Goal: Task Accomplishment & Management: Use online tool/utility

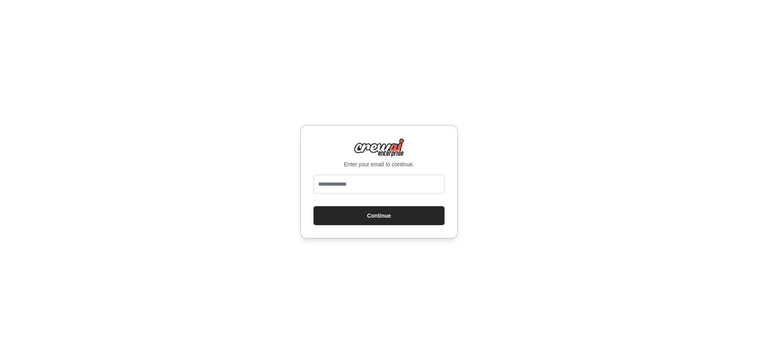
type input "**********"
click at [399, 219] on button "Continue" at bounding box center [379, 215] width 131 height 19
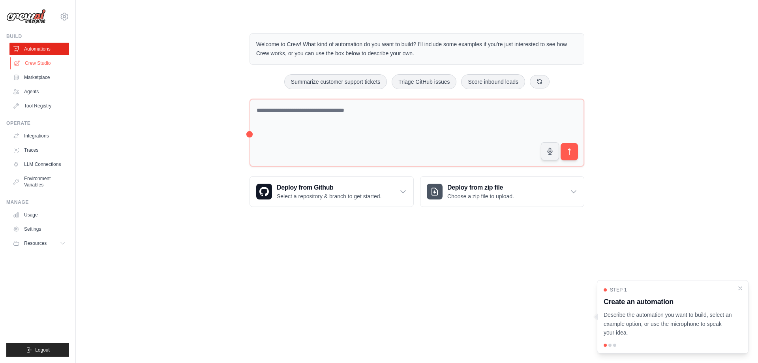
click at [37, 62] on link "Crew Studio" at bounding box center [40, 63] width 60 height 13
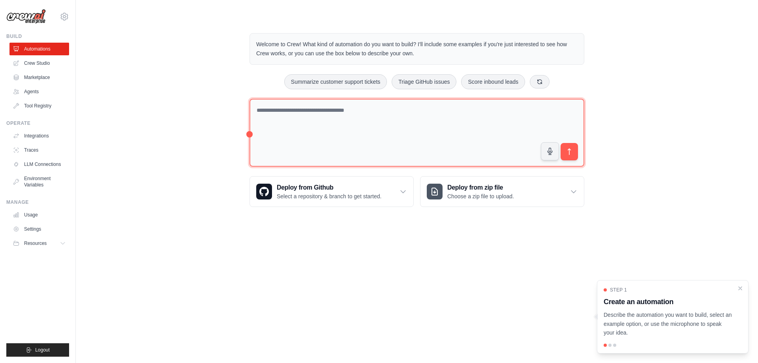
click at [395, 123] on textarea at bounding box center [417, 133] width 335 height 68
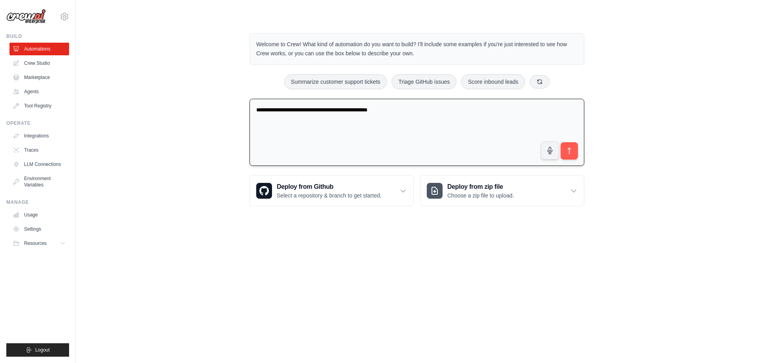
click at [347, 109] on textarea "**********" at bounding box center [417, 133] width 335 height 68
click at [383, 121] on textarea "**********" at bounding box center [417, 133] width 335 height 68
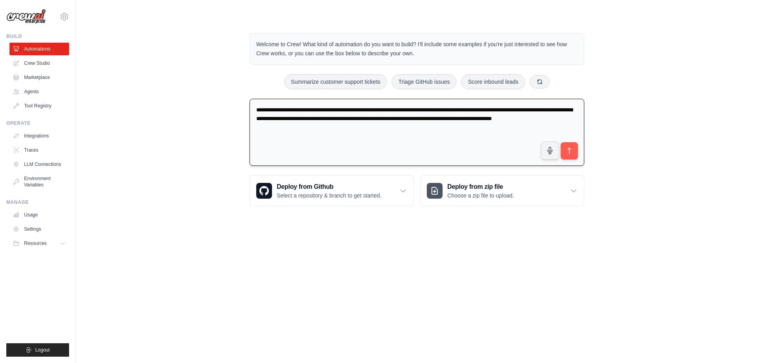
click at [258, 128] on textarea "**********" at bounding box center [417, 133] width 335 height 68
drag, startPoint x: 547, startPoint y: 128, endPoint x: 453, endPoint y: 129, distance: 94.8
click at [453, 129] on textarea "**********" at bounding box center [417, 133] width 335 height 68
click at [299, 118] on textarea "**********" at bounding box center [417, 133] width 335 height 68
paste textarea "**********"
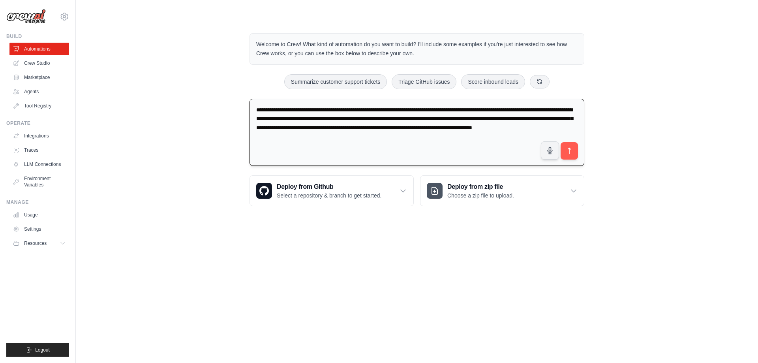
click at [324, 129] on textarea "**********" at bounding box center [417, 133] width 335 height 68
click at [552, 129] on textarea "**********" at bounding box center [417, 133] width 335 height 68
click at [364, 147] on textarea "**********" at bounding box center [417, 133] width 335 height 68
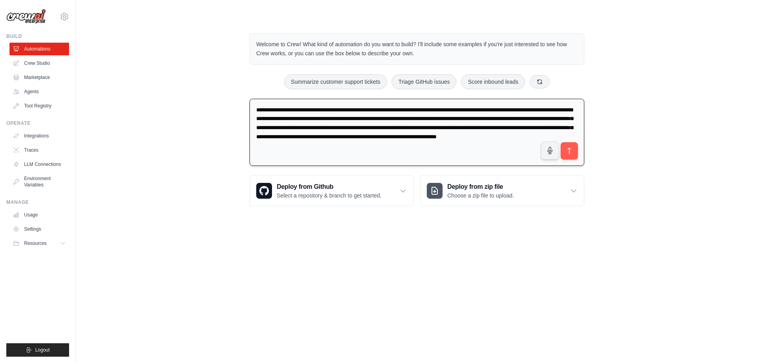
click at [336, 146] on textarea "**********" at bounding box center [417, 133] width 335 height 68
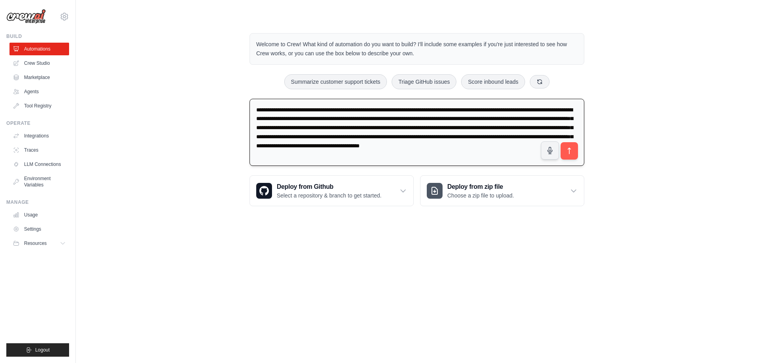
click at [297, 154] on textarea "**********" at bounding box center [417, 133] width 335 height 68
click at [397, 156] on textarea "**********" at bounding box center [417, 133] width 335 height 68
type textarea "**********"
click at [574, 147] on icon "submit" at bounding box center [570, 151] width 8 height 8
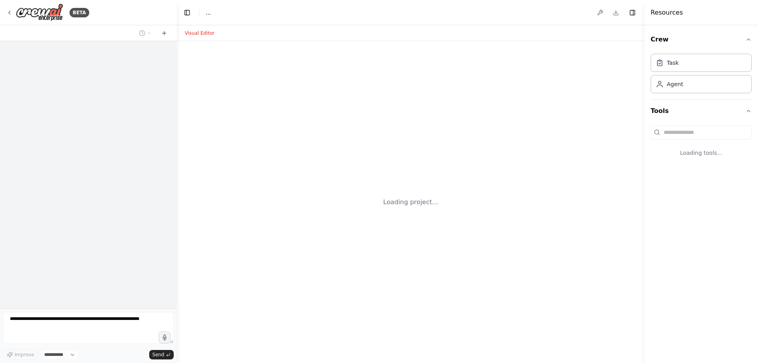
select select "****"
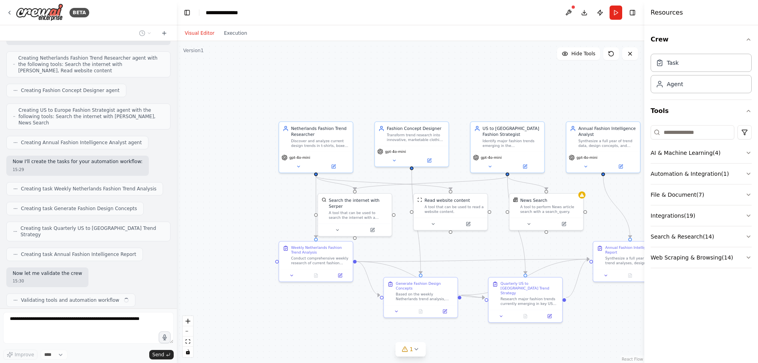
scroll to position [292, 0]
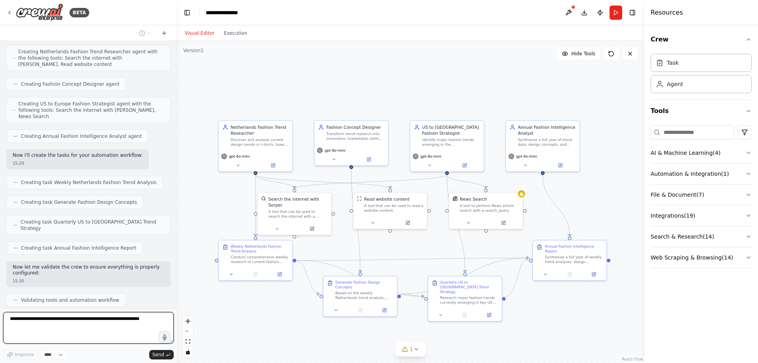
drag, startPoint x: 591, startPoint y: 299, endPoint x: 538, endPoint y: 298, distance: 53.7
click at [538, 298] on div ".deletable-edge-delete-btn { width: 20px; height: 20px; border: 0px solid #ffff…" at bounding box center [411, 202] width 468 height 322
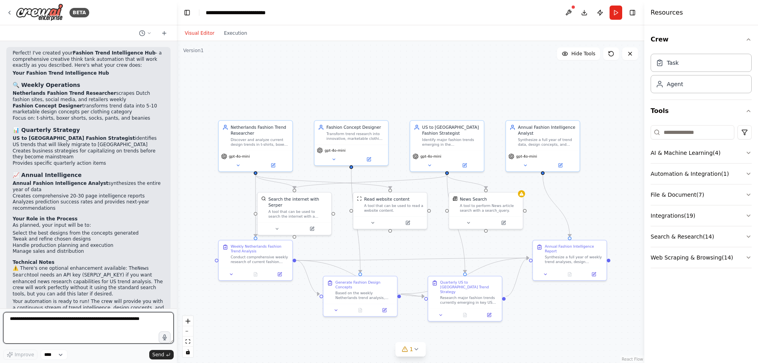
scroll to position [617, 0]
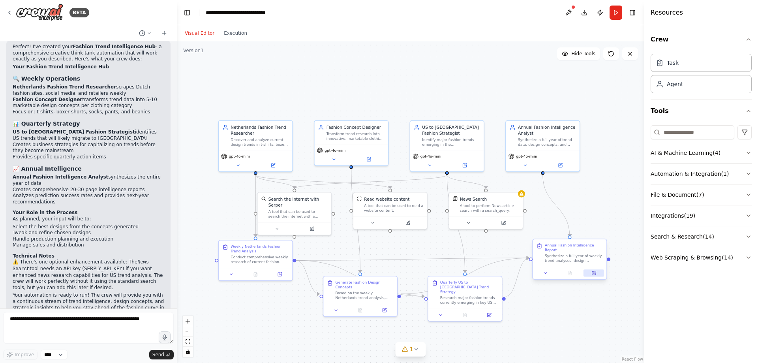
click at [598, 269] on button at bounding box center [594, 272] width 21 height 7
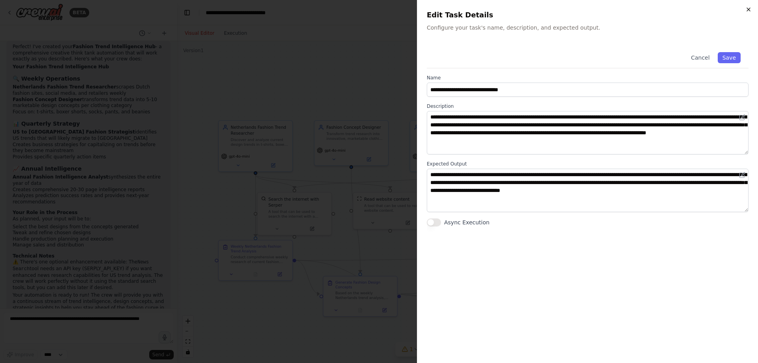
click at [749, 8] on icon "button" at bounding box center [749, 9] width 6 height 6
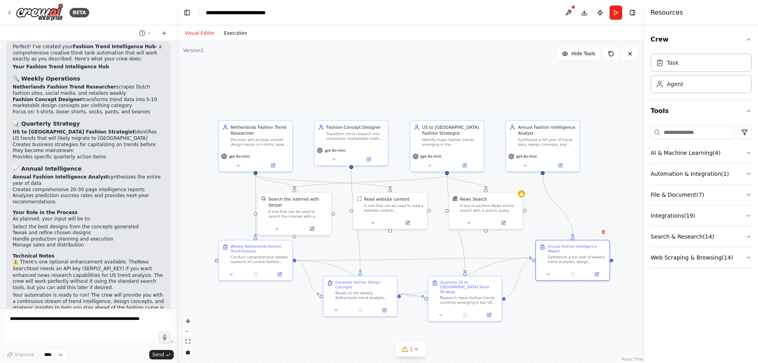
click at [227, 34] on button "Execution" at bounding box center [235, 32] width 33 height 9
click at [203, 36] on button "Visual Editor" at bounding box center [199, 32] width 39 height 9
click at [417, 352] on button "1" at bounding box center [411, 349] width 30 height 15
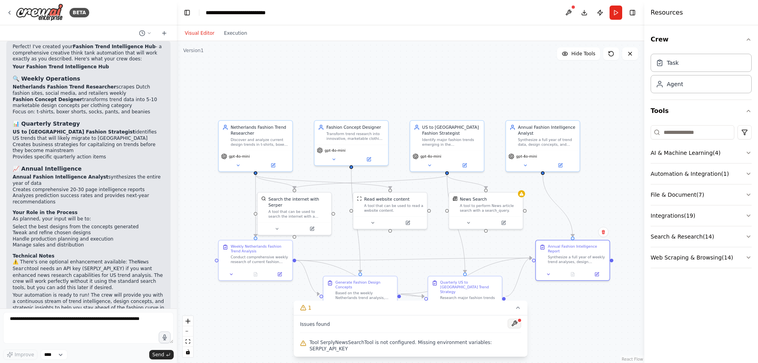
click at [510, 328] on button at bounding box center [514, 323] width 13 height 9
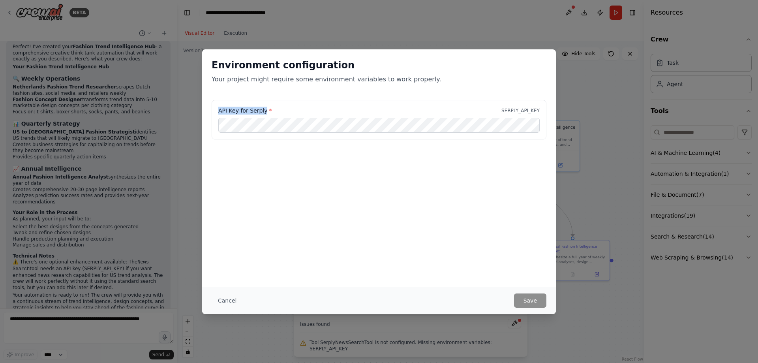
drag, startPoint x: 221, startPoint y: 109, endPoint x: 265, endPoint y: 112, distance: 43.9
click at [265, 112] on div "API Key for Serply * SERPLY_API_KEY" at bounding box center [379, 120] width 335 height 40
copy label "API Key for Serply"
click at [216, 301] on button "Cancel" at bounding box center [227, 300] width 31 height 14
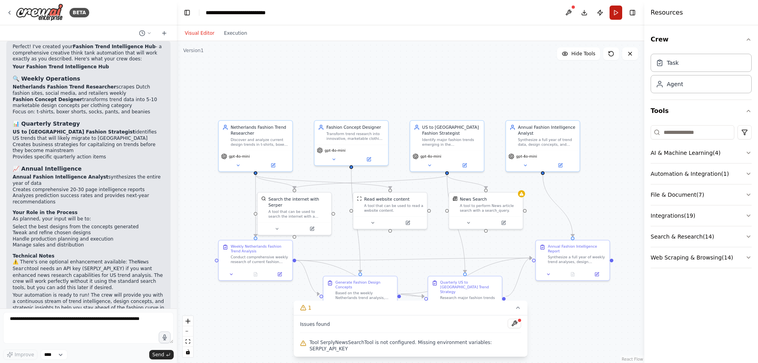
click at [619, 13] on button "Run" at bounding box center [616, 13] width 13 height 14
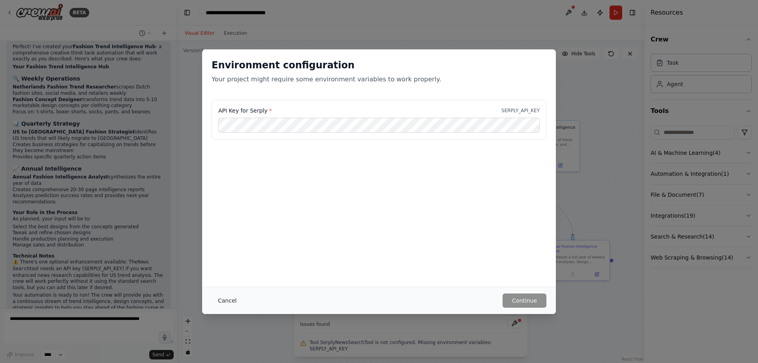
click at [232, 301] on button "Cancel" at bounding box center [227, 300] width 31 height 14
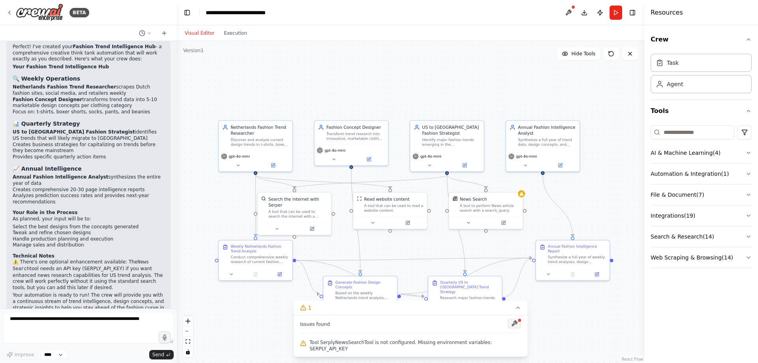
click at [508, 328] on button at bounding box center [514, 323] width 13 height 9
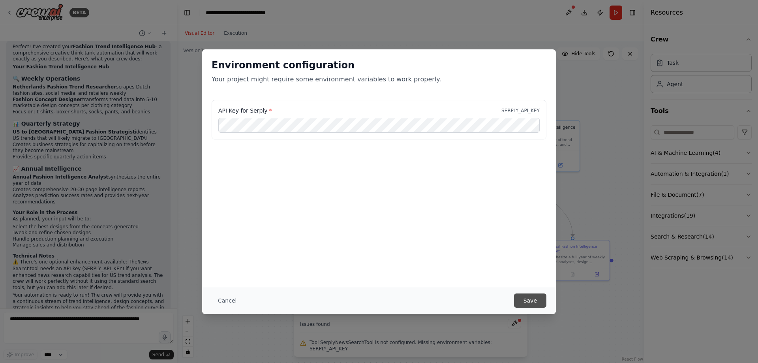
click at [536, 303] on button "Save" at bounding box center [530, 300] width 32 height 14
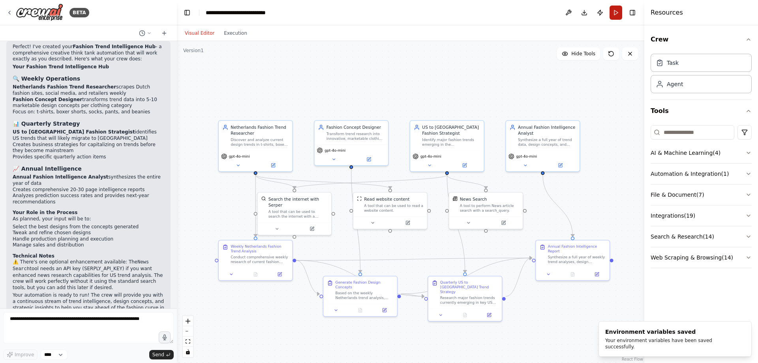
click at [617, 17] on button "Run" at bounding box center [616, 13] width 13 height 14
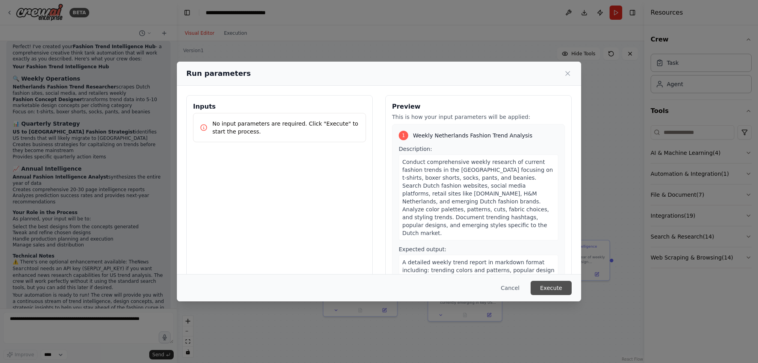
click at [548, 288] on button "Execute" at bounding box center [551, 288] width 41 height 14
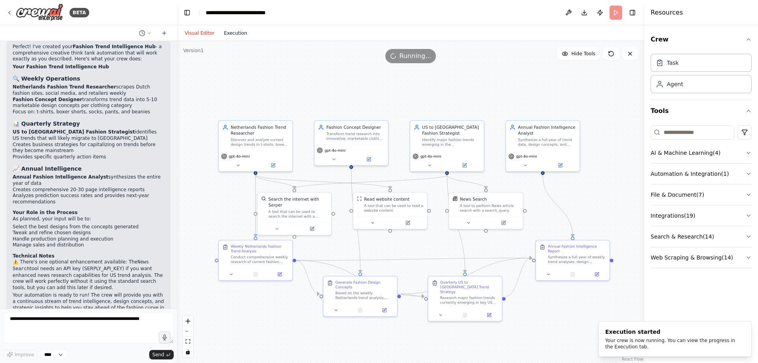
click at [242, 31] on button "Execution" at bounding box center [235, 32] width 33 height 9
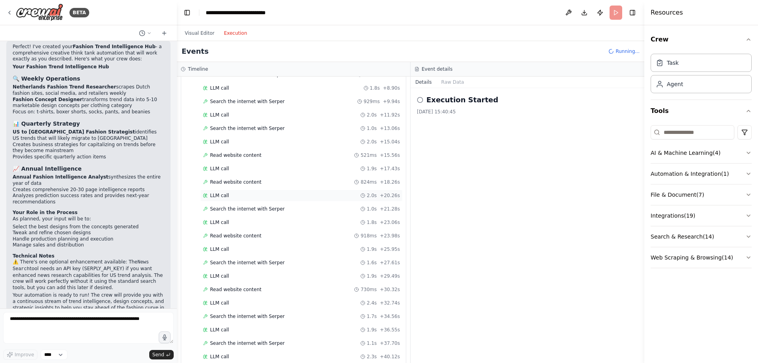
scroll to position [0, 0]
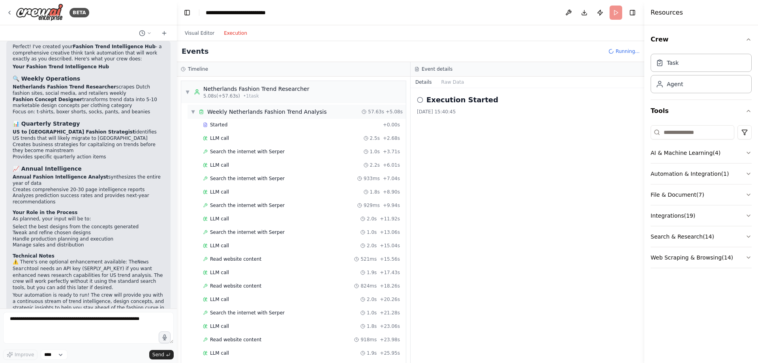
click at [192, 112] on span "▼" at bounding box center [193, 112] width 5 height 6
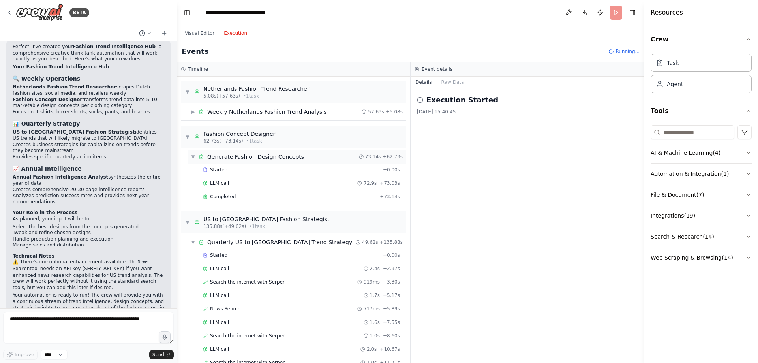
click at [192, 157] on span "▼" at bounding box center [193, 157] width 5 height 6
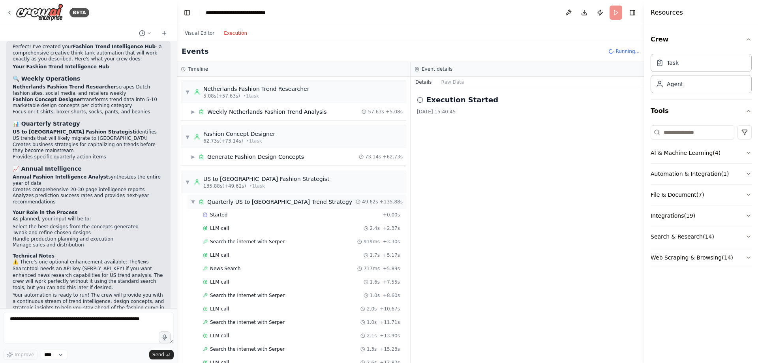
click at [196, 200] on div "▼ Quarterly US to Europe Trend Strategy" at bounding box center [272, 202] width 162 height 8
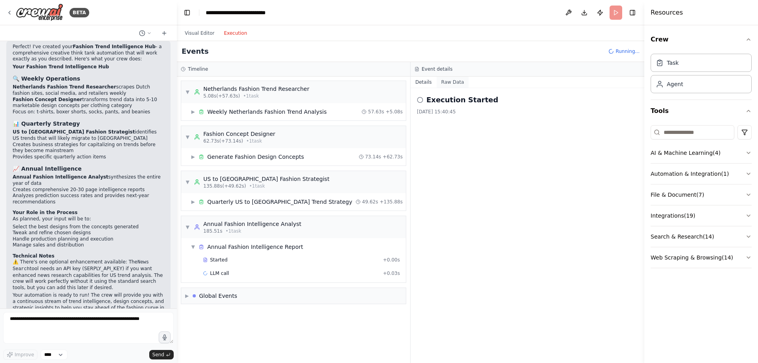
click at [448, 85] on button "Raw Data" at bounding box center [453, 82] width 32 height 11
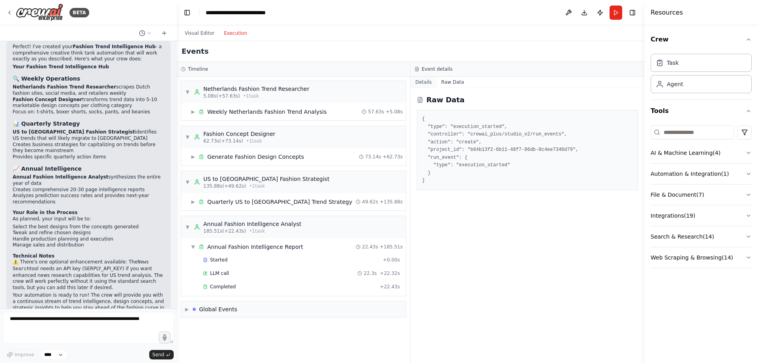
click at [429, 86] on button "Details" at bounding box center [424, 82] width 26 height 11
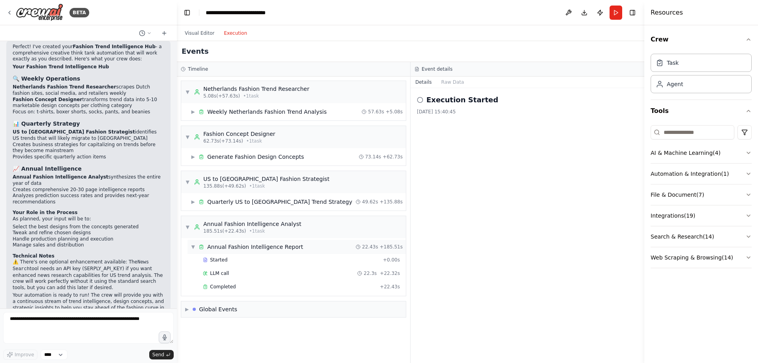
click at [196, 245] on div "▼ Annual Fashion Intelligence Report" at bounding box center [247, 247] width 113 height 8
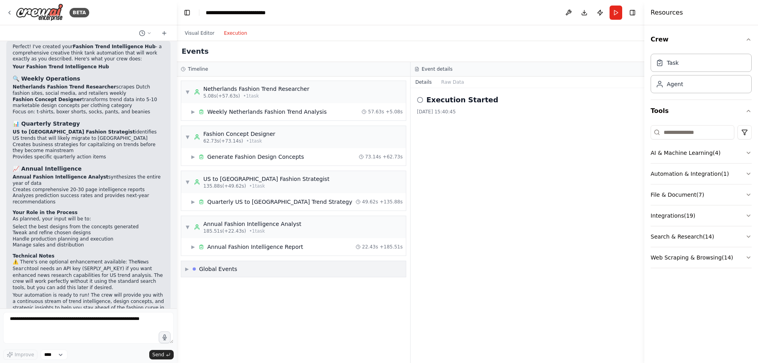
click at [229, 269] on div "Global Events" at bounding box center [218, 269] width 38 height 8
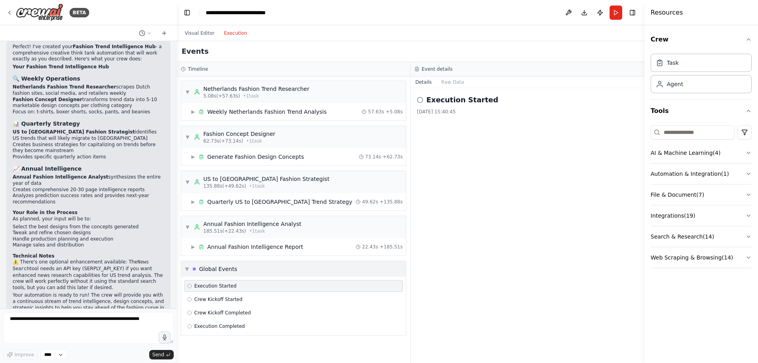
click at [229, 269] on div "Global Events" at bounding box center [218, 269] width 38 height 8
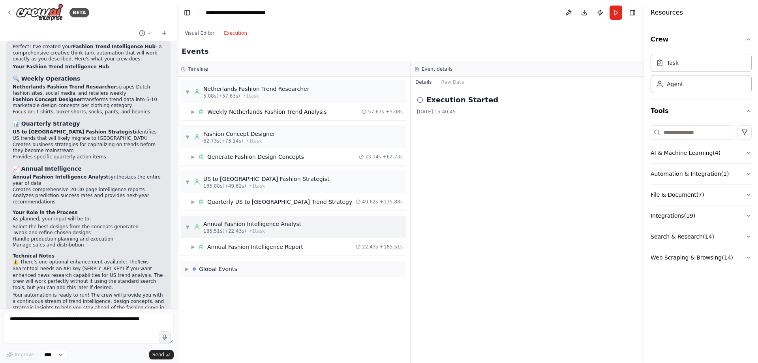
click at [213, 225] on div "Annual Fashion Intelligence Analyst" at bounding box center [252, 224] width 98 height 8
click at [214, 249] on div "Annual Fashion Intelligence Report" at bounding box center [255, 247] width 96 height 8
click at [214, 34] on button "Visual Editor" at bounding box center [199, 32] width 39 height 9
click at [239, 32] on button "Execution" at bounding box center [235, 32] width 33 height 9
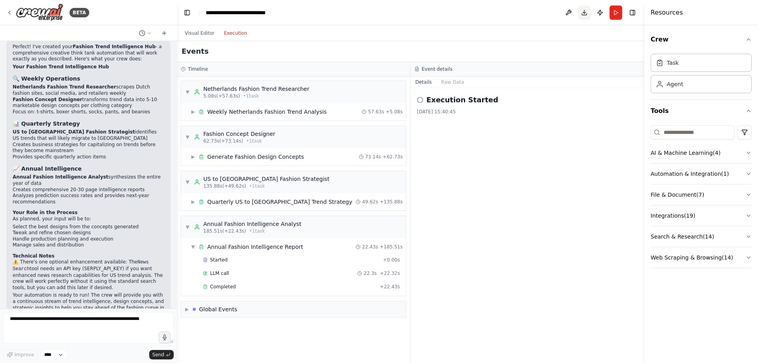
click at [587, 12] on button "Download" at bounding box center [584, 13] width 13 height 14
click at [511, 9] on header "**********" at bounding box center [411, 12] width 468 height 25
click at [637, 12] on button "Toggle Right Sidebar" at bounding box center [632, 12] width 11 height 11
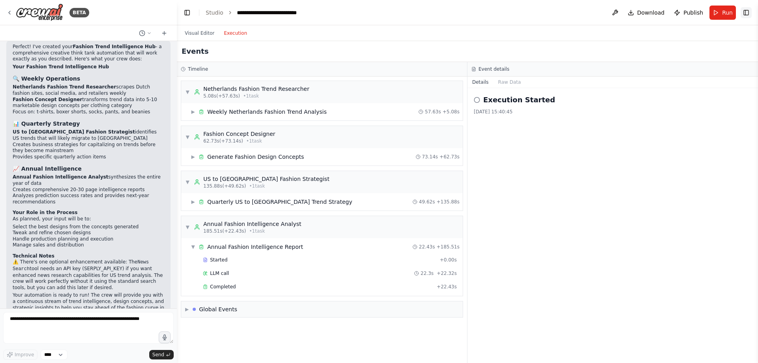
click at [743, 13] on button "Toggle Right Sidebar" at bounding box center [746, 12] width 11 height 11
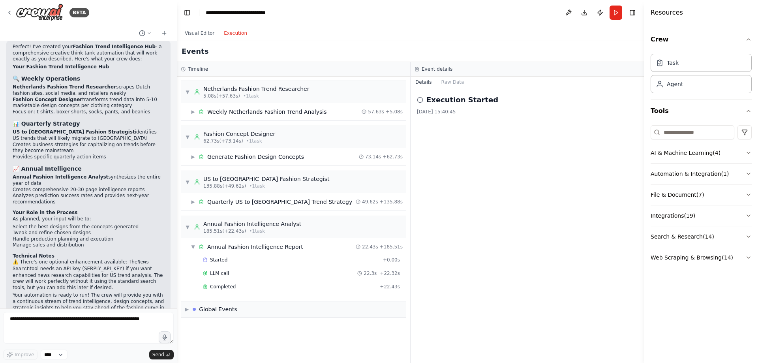
click at [721, 256] on button "Web Scraping & Browsing ( 14 )" at bounding box center [701, 257] width 101 height 21
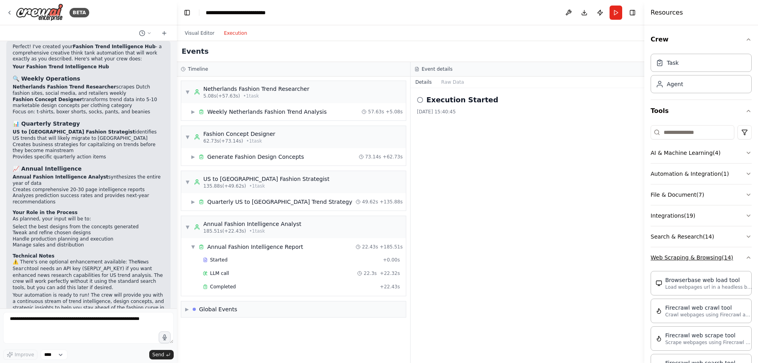
scroll to position [79, 0]
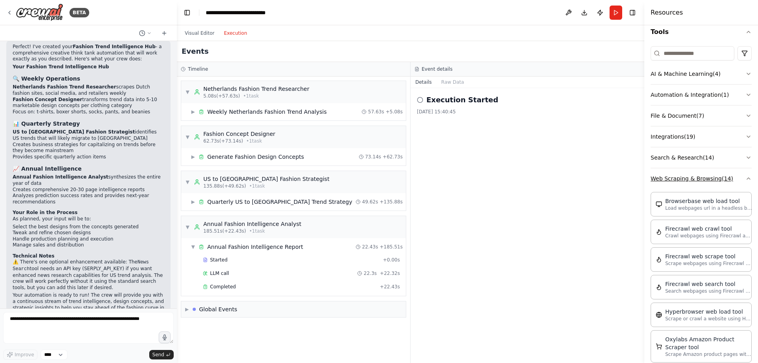
click at [676, 179] on button "Web Scraping & Browsing ( 14 )" at bounding box center [701, 178] width 101 height 21
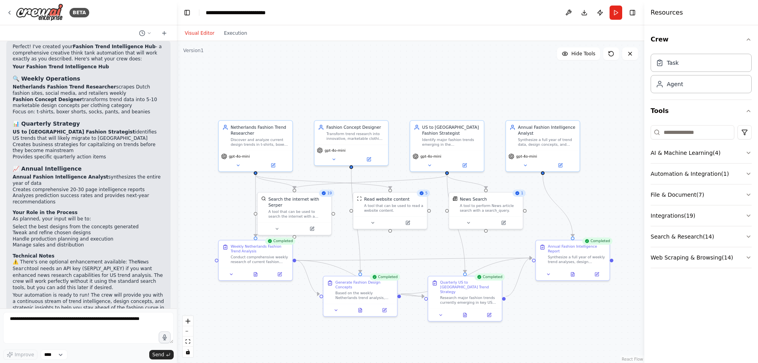
click at [207, 31] on button "Visual Editor" at bounding box center [199, 32] width 39 height 9
click at [63, 324] on textarea at bounding box center [88, 328] width 171 height 32
type textarea "**********"
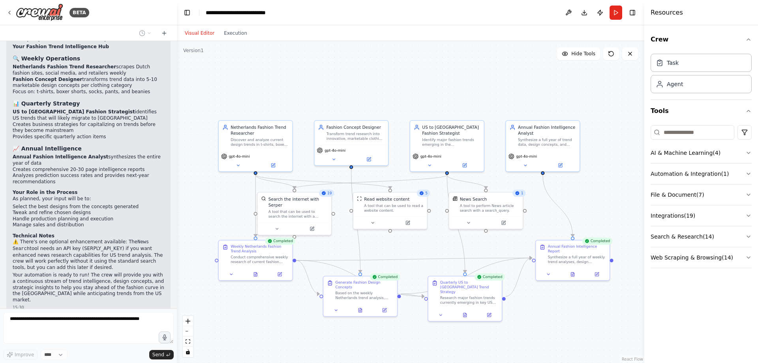
scroll to position [663, 0]
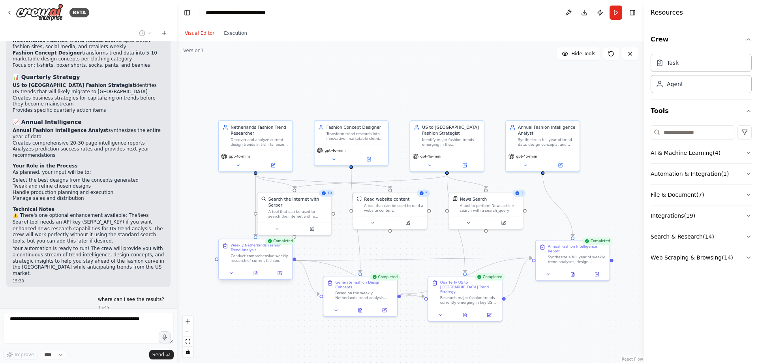
click at [283, 245] on div "Weekly Netherlands Fashion Trend Analysis" at bounding box center [260, 247] width 58 height 9
click at [252, 319] on div ".deletable-edge-delete-btn { width: 20px; height: 20px; border: 0px solid #ffff…" at bounding box center [411, 202] width 468 height 322
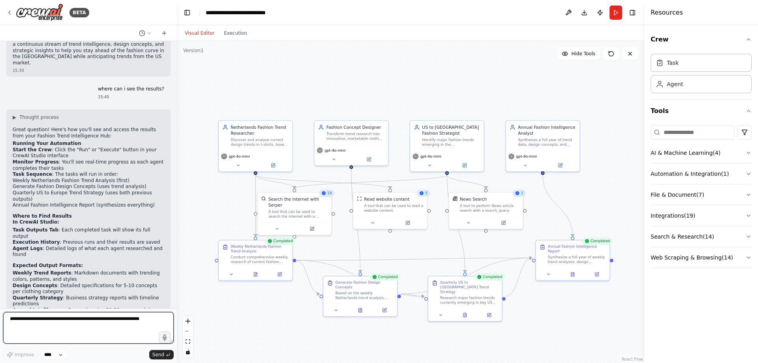
scroll to position [913, 0]
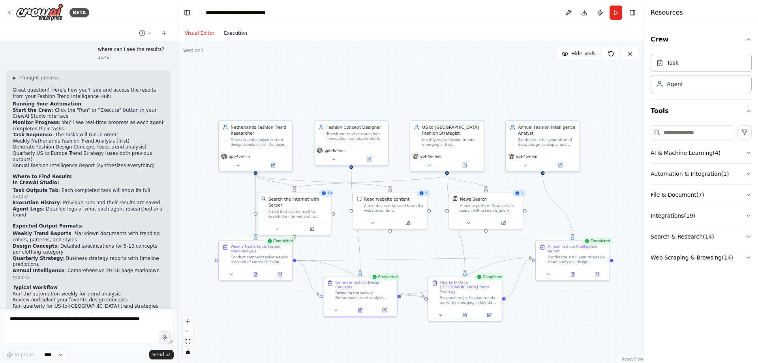
click at [230, 34] on button "Execution" at bounding box center [235, 32] width 33 height 9
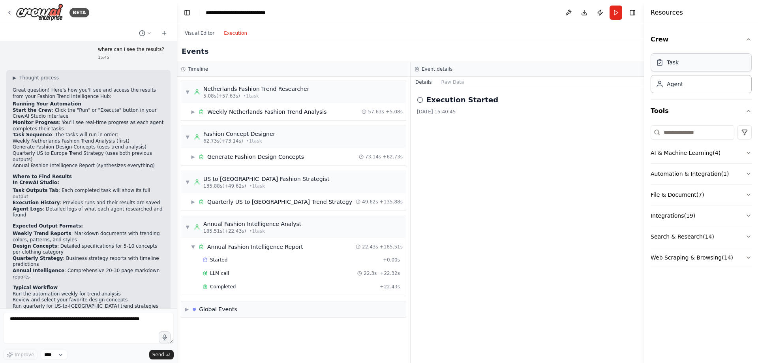
click at [718, 65] on div "Task" at bounding box center [701, 62] width 101 height 18
click at [235, 113] on div "Weekly Netherlands Fashion Trend Analysis" at bounding box center [267, 112] width 120 height 8
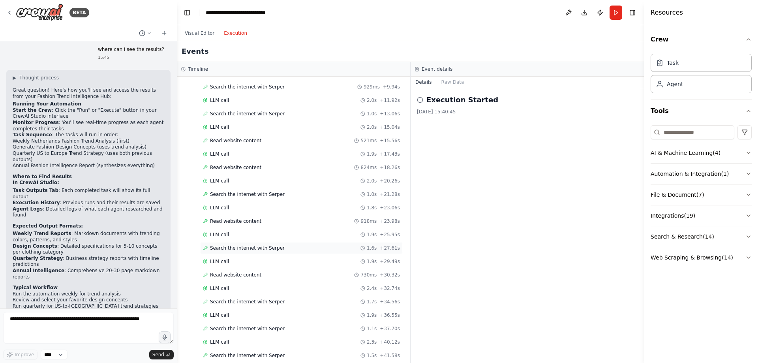
scroll to position [198, 0]
click at [235, 264] on div "LLM call 2.3s + 40.12s" at bounding box center [301, 263] width 197 height 6
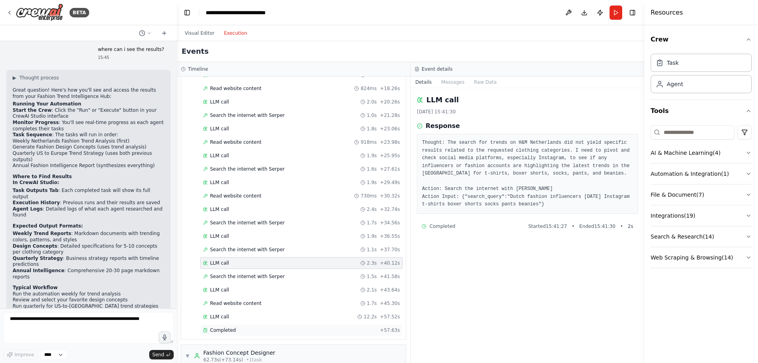
click at [251, 331] on div "Completed" at bounding box center [290, 330] width 174 height 6
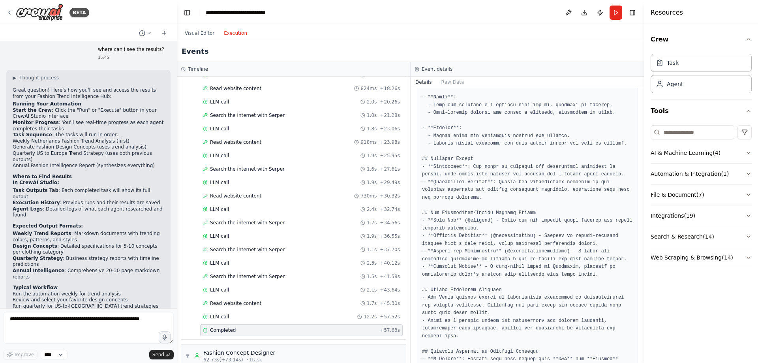
scroll to position [277, 0]
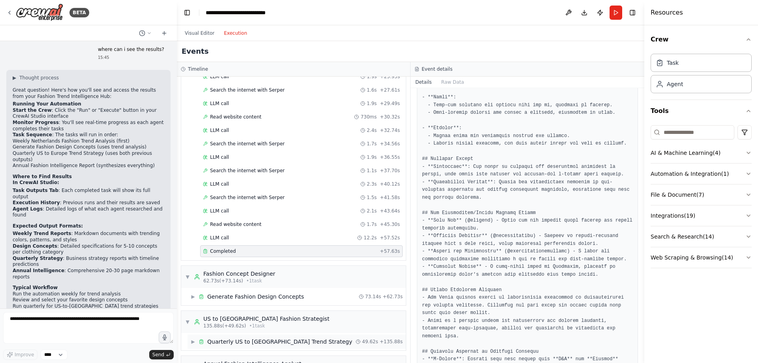
click at [254, 339] on div "Quarterly US to Europe Trend Strategy" at bounding box center [279, 342] width 145 height 8
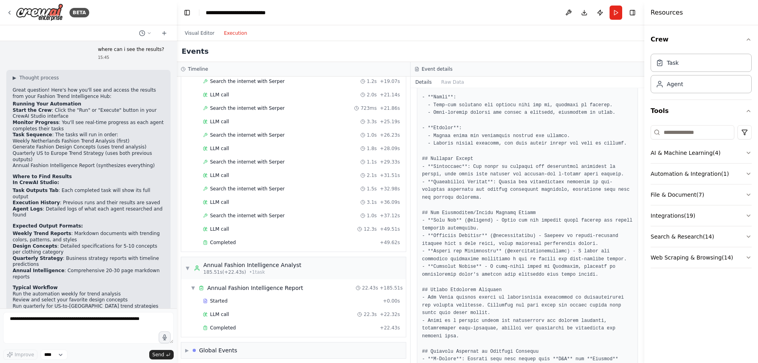
scroll to position [715, 0]
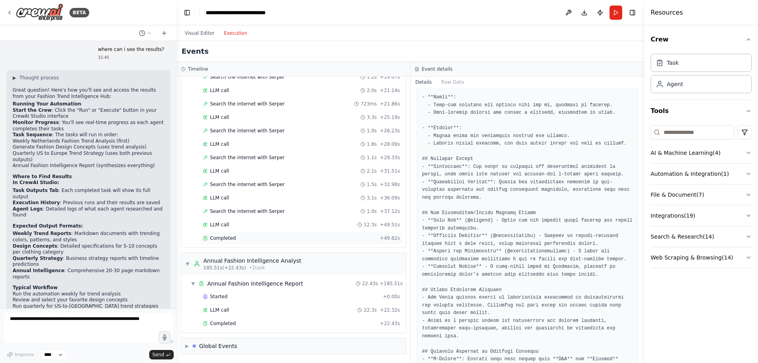
click at [264, 237] on div "Completed" at bounding box center [290, 238] width 174 height 6
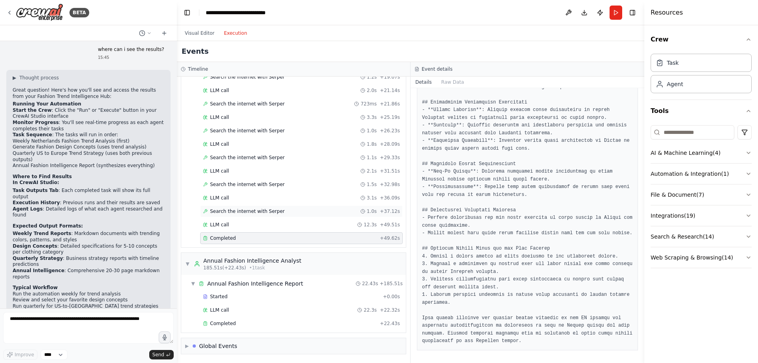
scroll to position [676, 0]
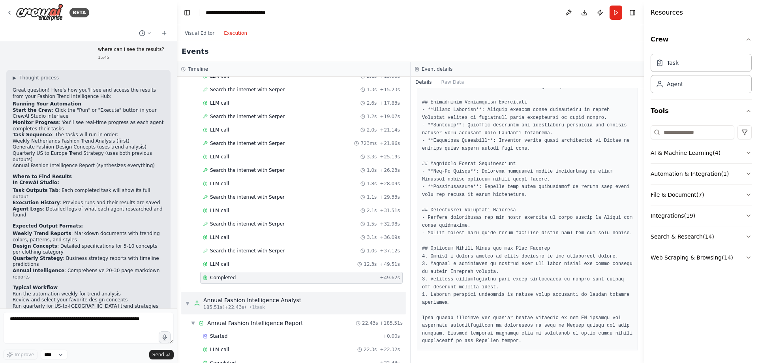
click at [254, 304] on span "• 1 task" at bounding box center [257, 307] width 16 height 6
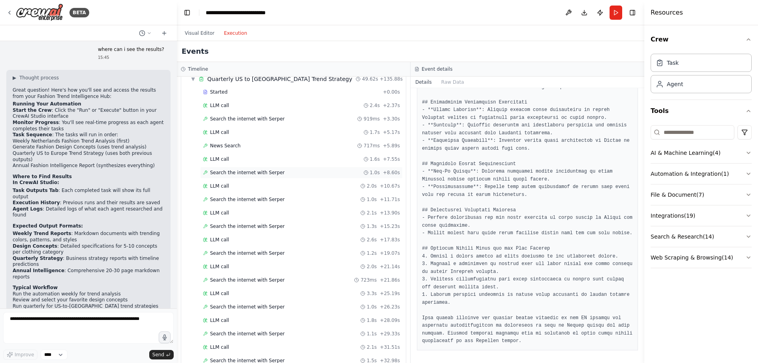
scroll to position [500, 0]
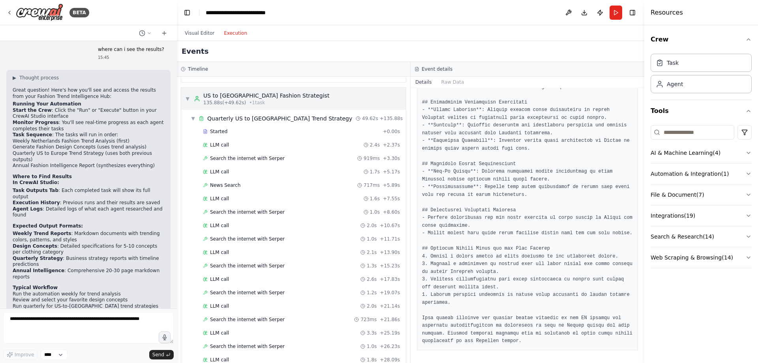
click at [255, 102] on span "• 1 task" at bounding box center [257, 103] width 16 height 6
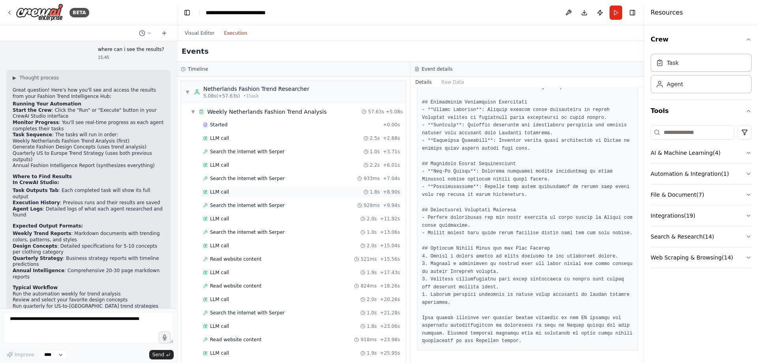
scroll to position [40, 0]
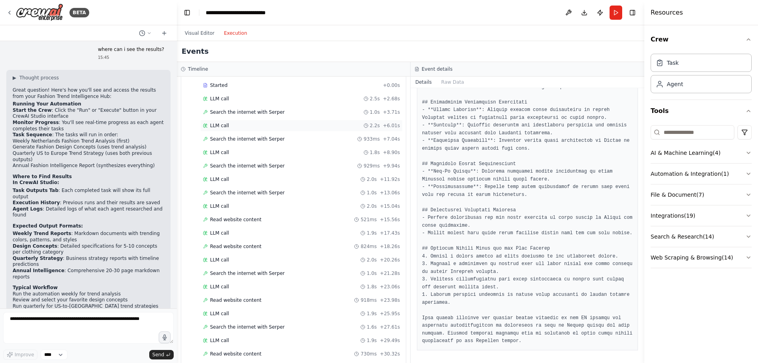
click at [267, 123] on div "LLM call 2.2s + 6.01s" at bounding box center [301, 125] width 197 height 6
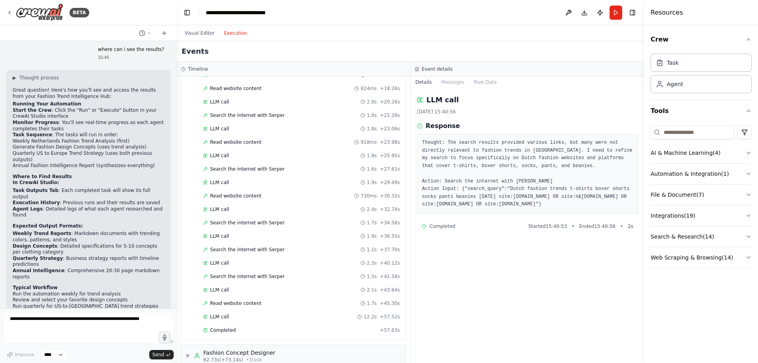
scroll to position [237, 0]
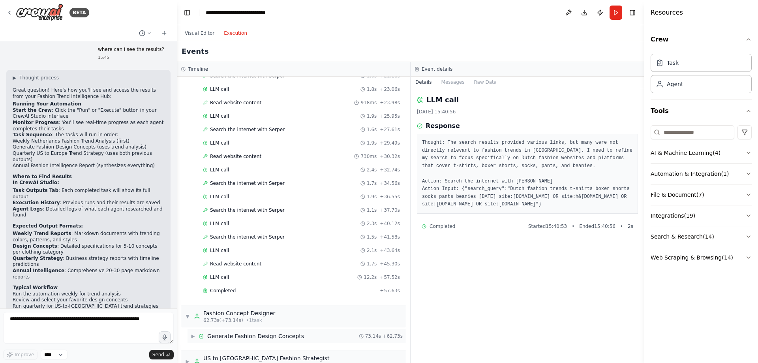
click at [270, 336] on div "Generate Fashion Design Concepts" at bounding box center [255, 336] width 97 height 8
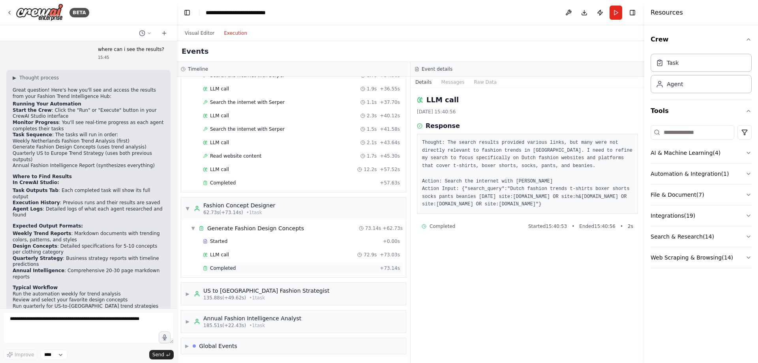
click at [250, 268] on div "Completed" at bounding box center [290, 268] width 174 height 6
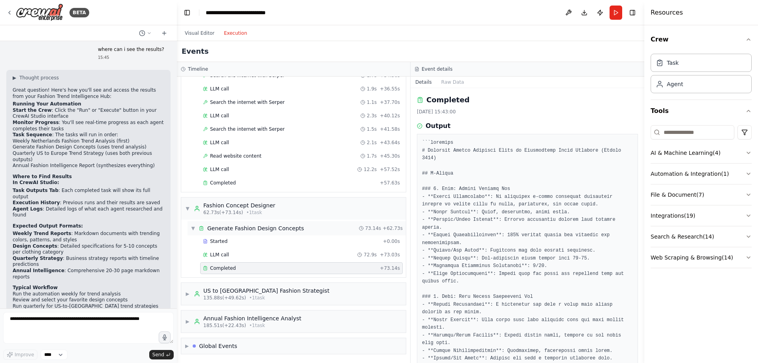
click at [322, 230] on div "▼ Generate Fashion Design Concepts 73.14s + 62.73s" at bounding box center [297, 228] width 218 height 14
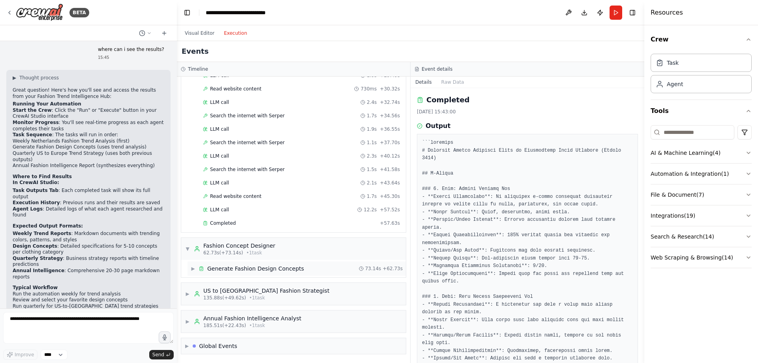
scroll to position [305, 0]
click at [310, 265] on div "▶ Generate Fashion Design Concepts 73.14s + 62.73s" at bounding box center [297, 268] width 218 height 14
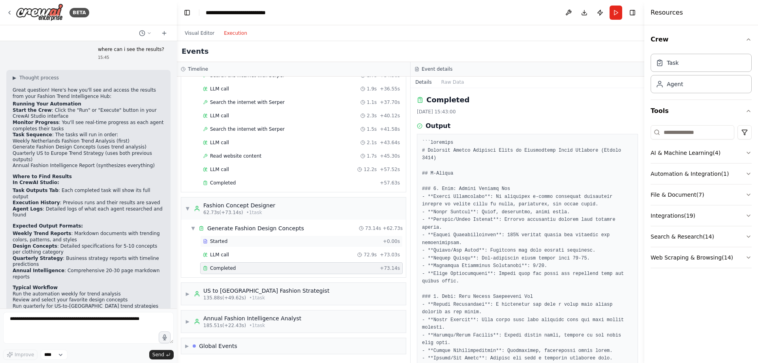
click at [304, 244] on div "Started" at bounding box center [291, 241] width 177 height 6
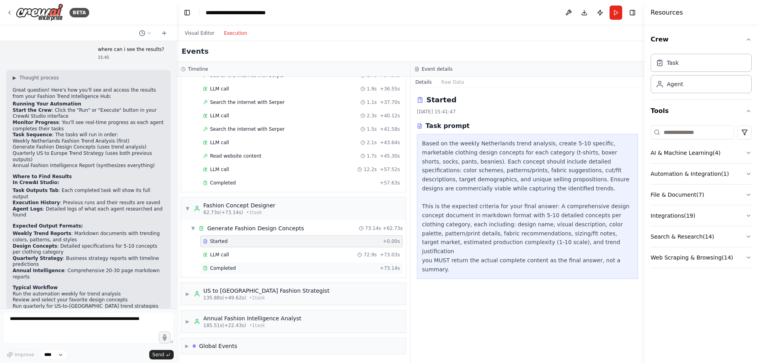
click at [303, 272] on div "Completed + 73.14s" at bounding box center [301, 268] width 203 height 12
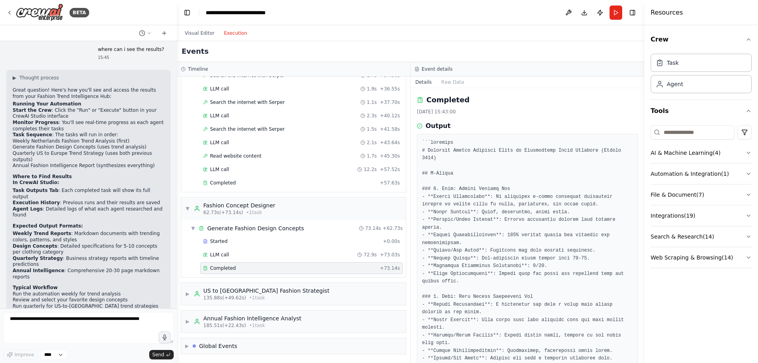
scroll to position [40, 0]
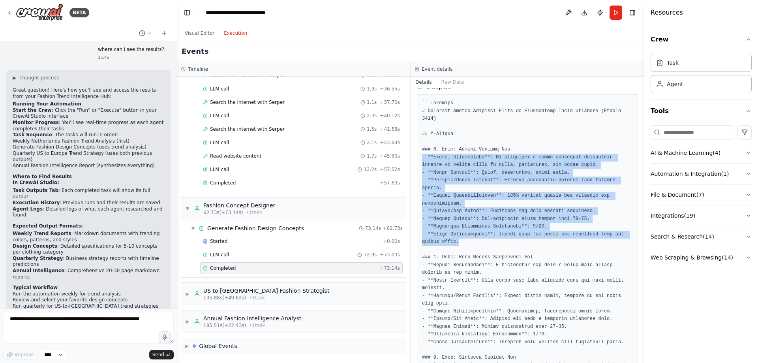
drag, startPoint x: 461, startPoint y: 226, endPoint x: 423, endPoint y: 152, distance: 83.0
copy pre "- **Visual Description**: An oversized t-shirt featuring horizontal stripes in …"
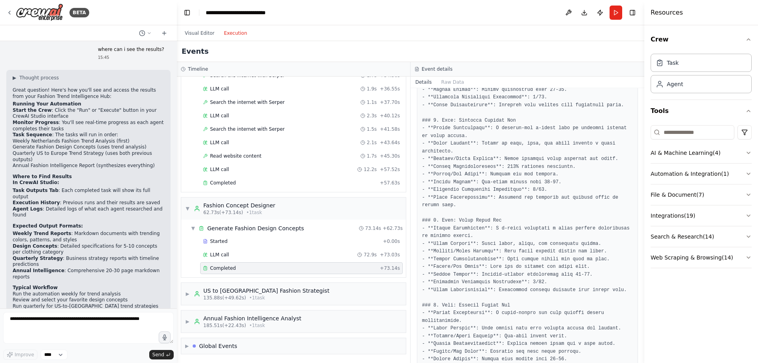
scroll to position [316, 0]
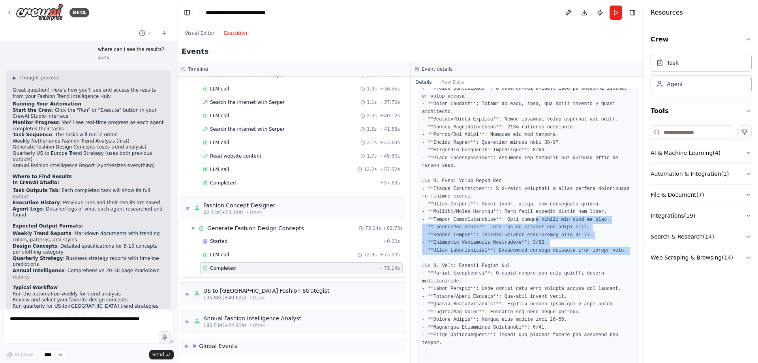
drag, startPoint x: 620, startPoint y: 239, endPoint x: 527, endPoint y: 208, distance: 97.9
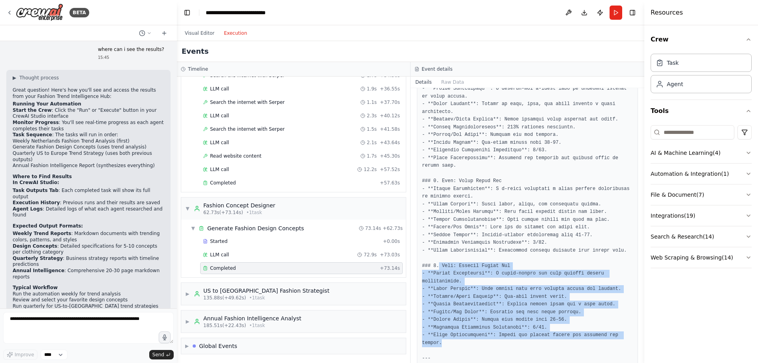
drag, startPoint x: 439, startPoint y: 250, endPoint x: 624, endPoint y: 320, distance: 197.4
copy pre "Name: Playful Cactus Tee - **Visual Description**: A light-weight tee with play…"
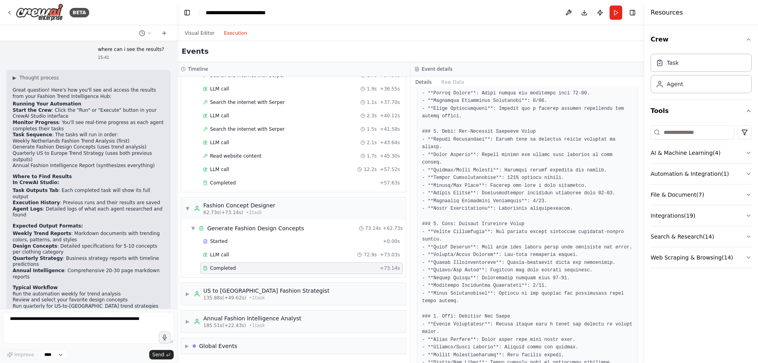
scroll to position [830, 0]
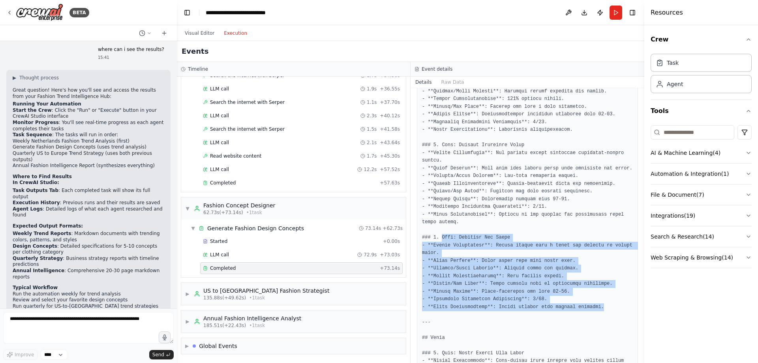
drag, startPoint x: 593, startPoint y: 261, endPoint x: 441, endPoint y: 189, distance: 168.2
copy pre "Name: Artistic Dot Boxer - **Visual Description**: Casual boxers with a polka d…"
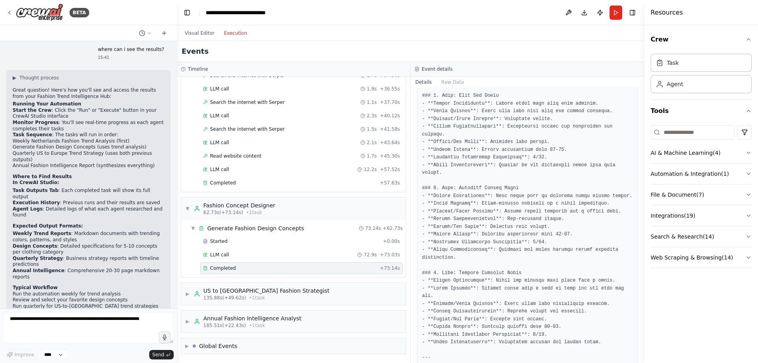
scroll to position [1304, 0]
